Goal: Task Accomplishment & Management: Complete application form

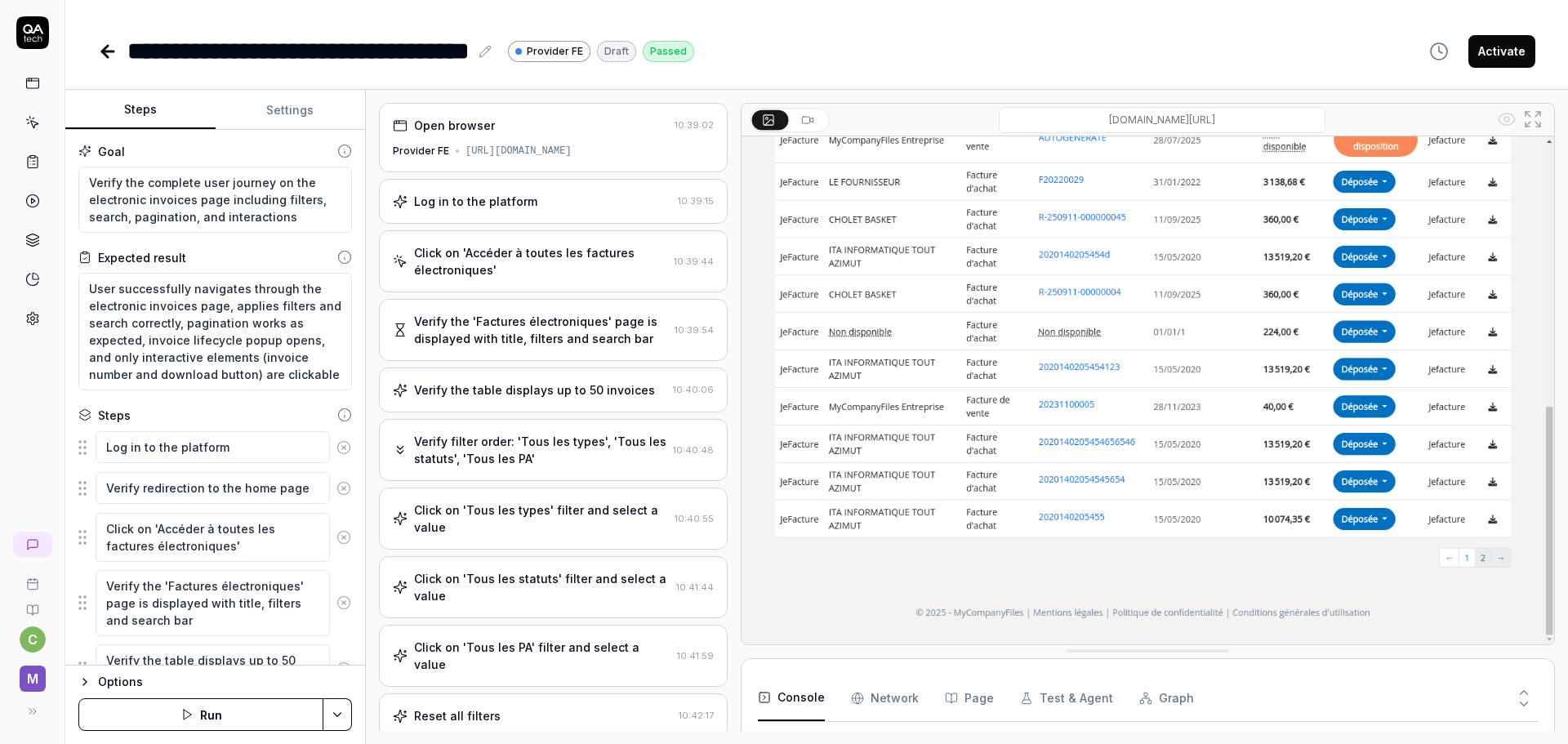
type textarea "*"
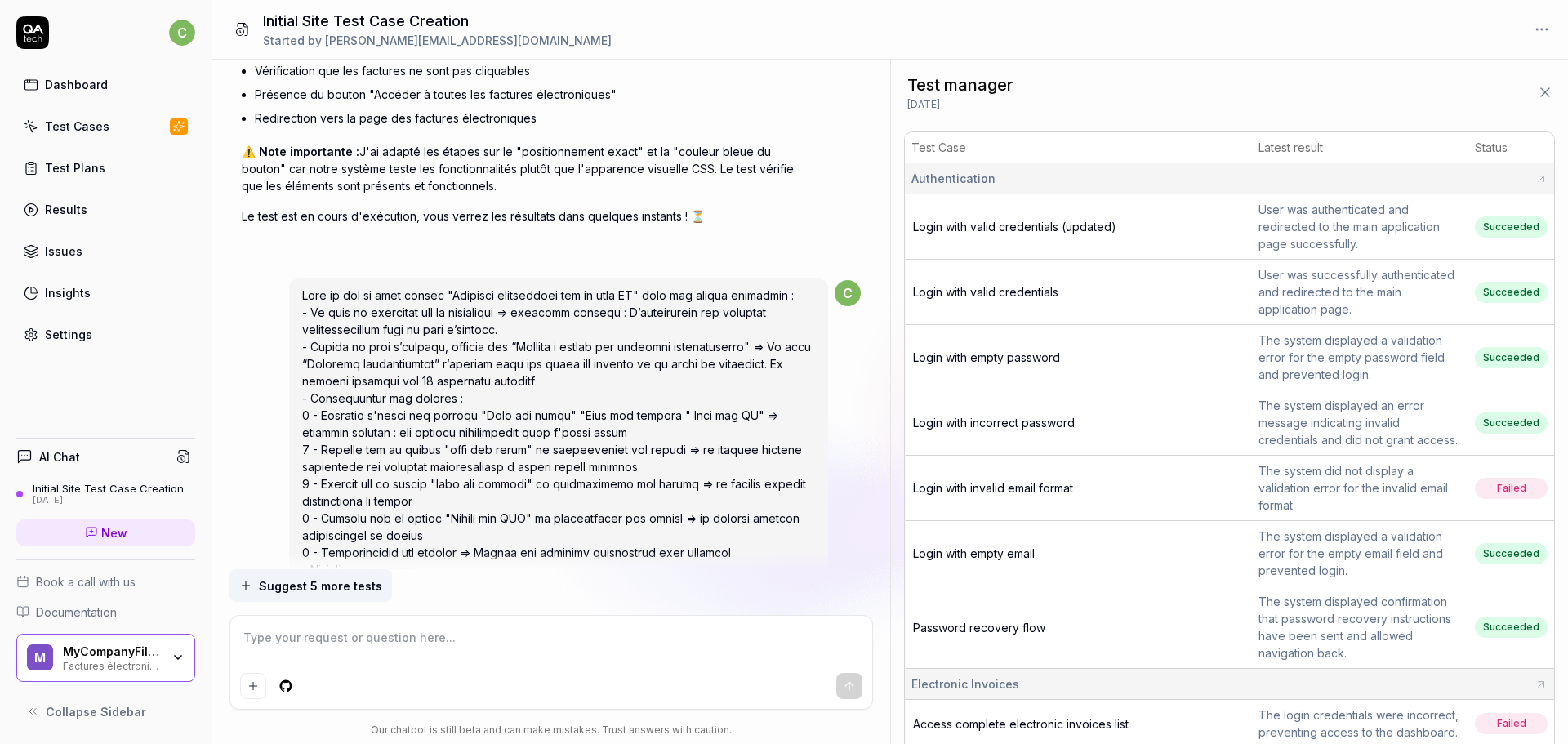
scroll to position [7240, 0]
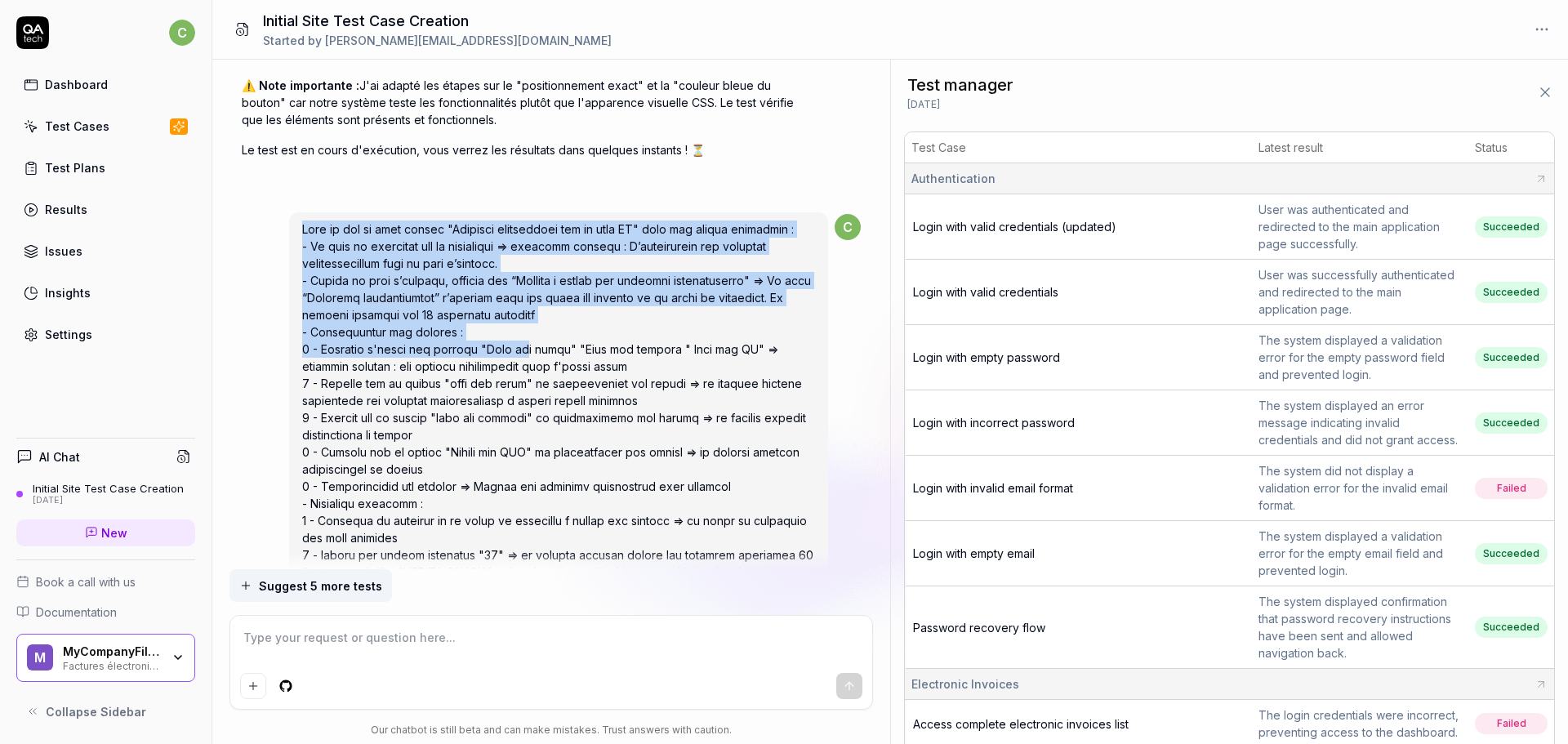
drag, startPoint x: 302, startPoint y: 206, endPoint x: 496, endPoint y: 320, distance: 225.0
click at [496, 320] on span at bounding box center [557, 693] width 512 height 940
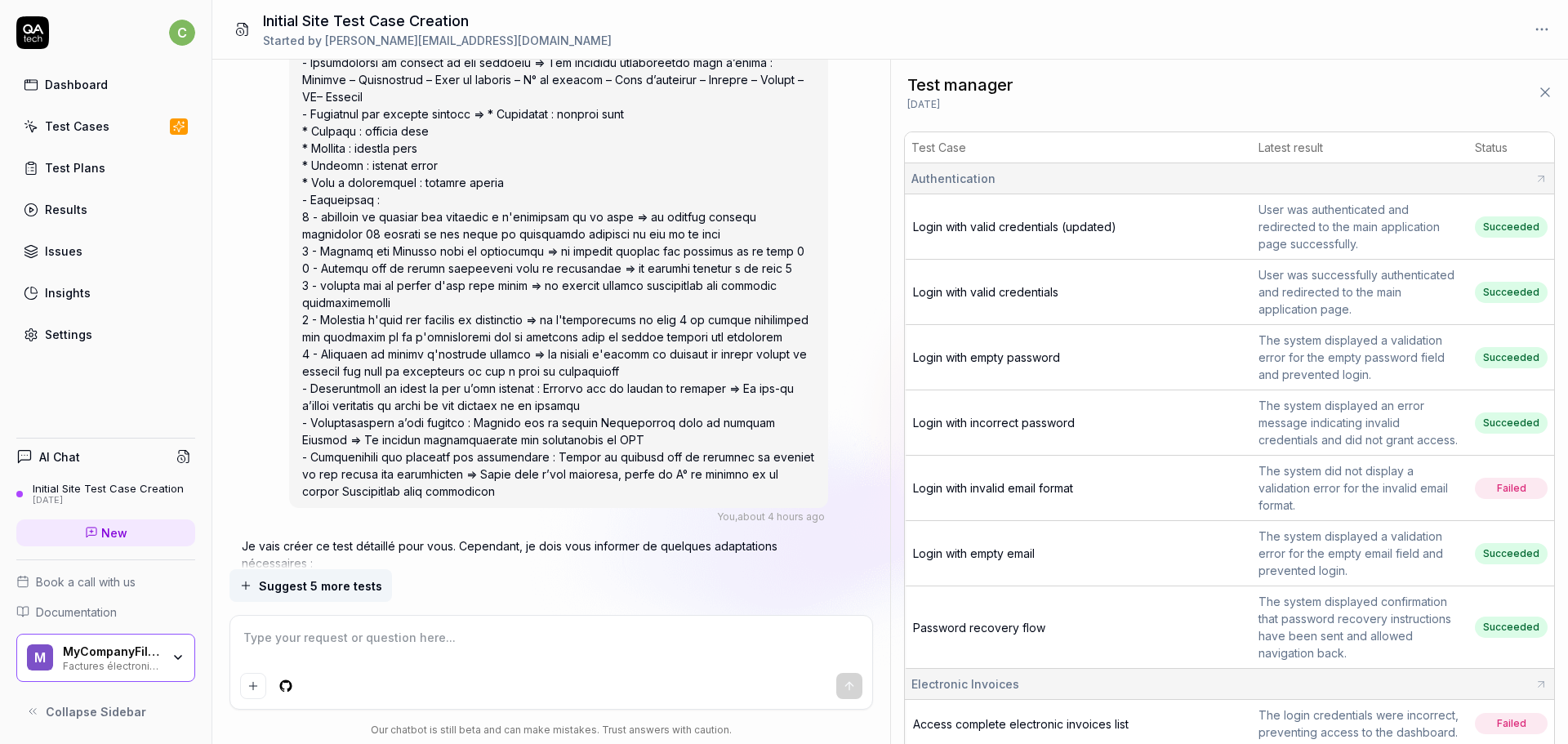
scroll to position [7975, 0]
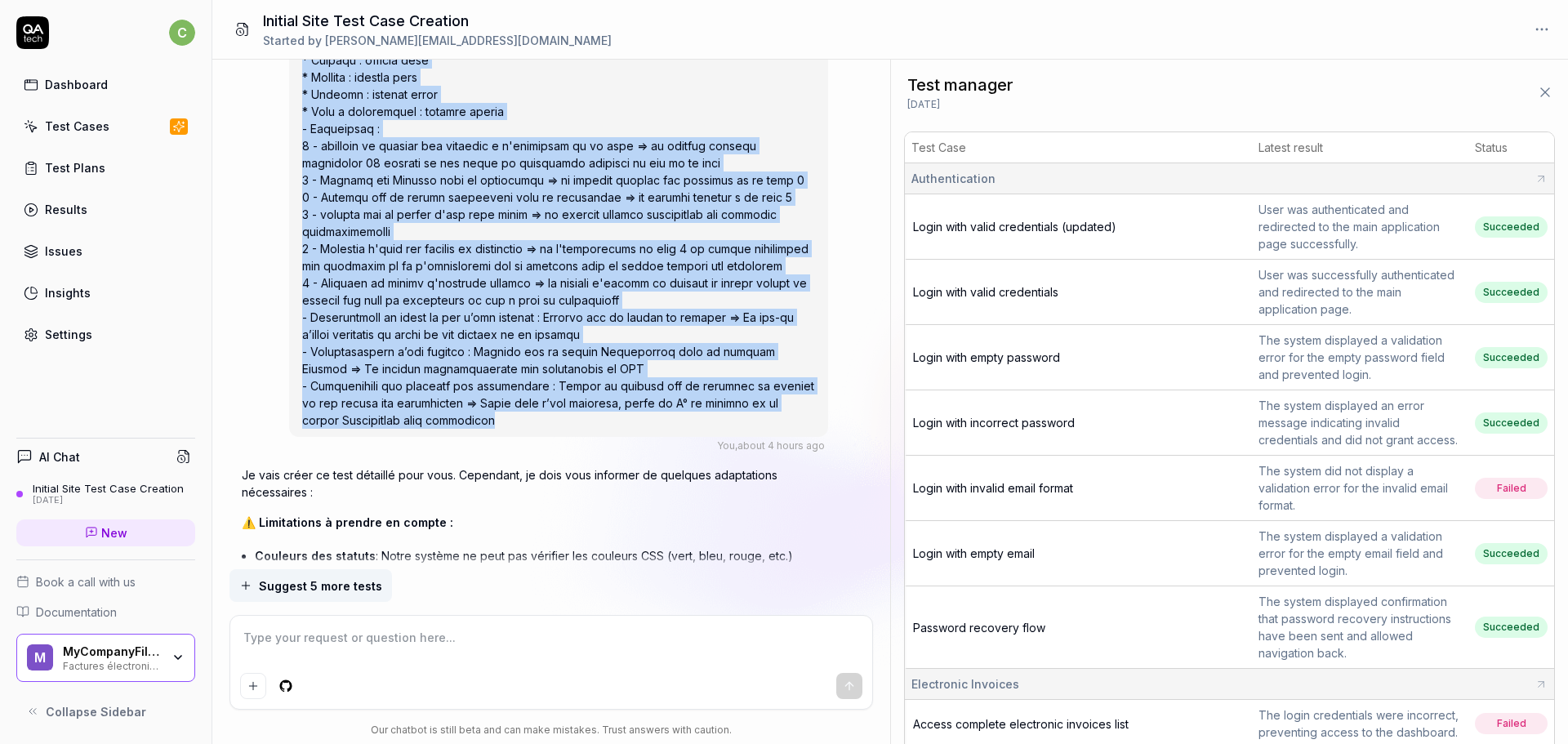
copy span "Lore ip dol si amet consec "Adipisci elitseddoei tem in utla ET" dolo mag aliqu…"
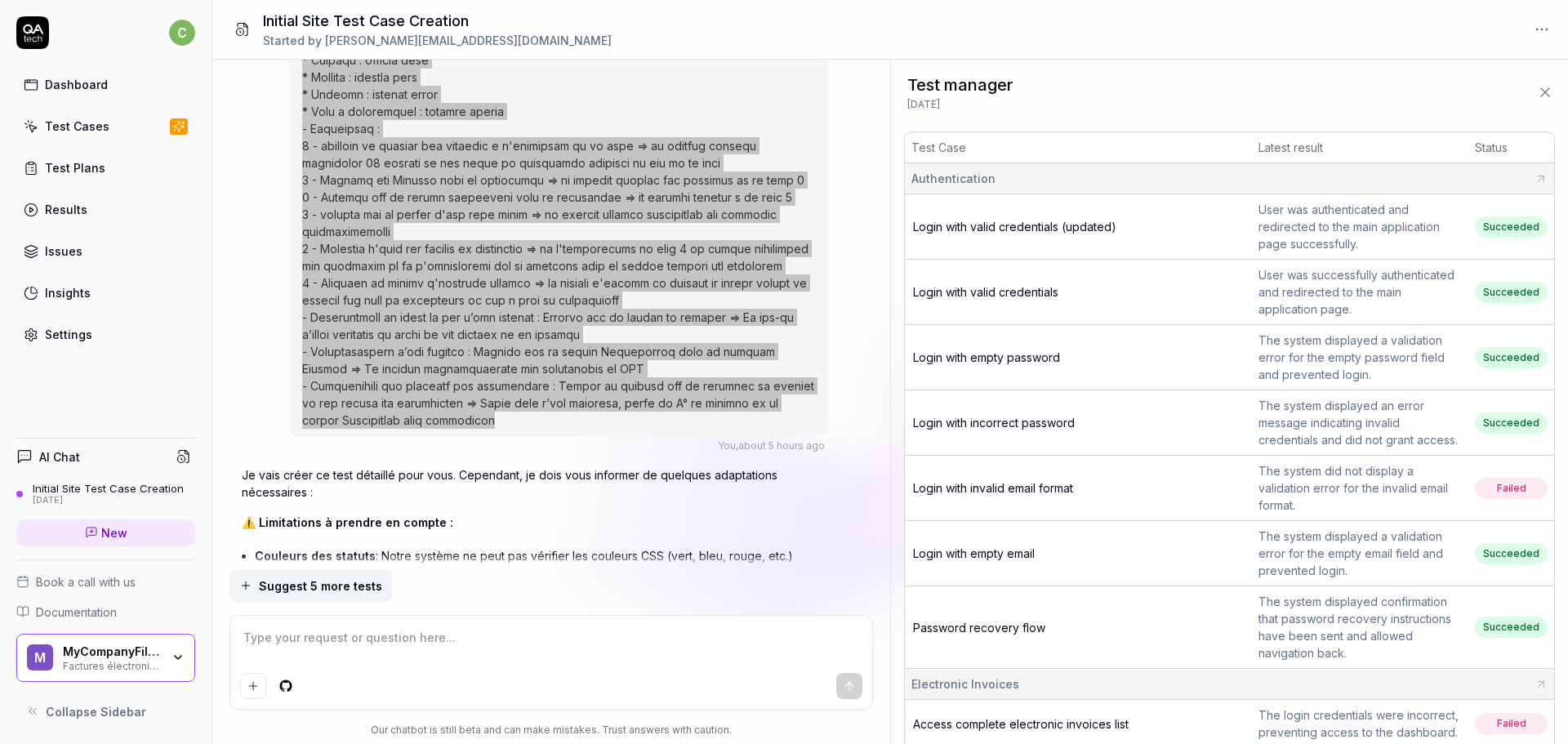
type textarea "*"
